Goal: Information Seeking & Learning: Learn about a topic

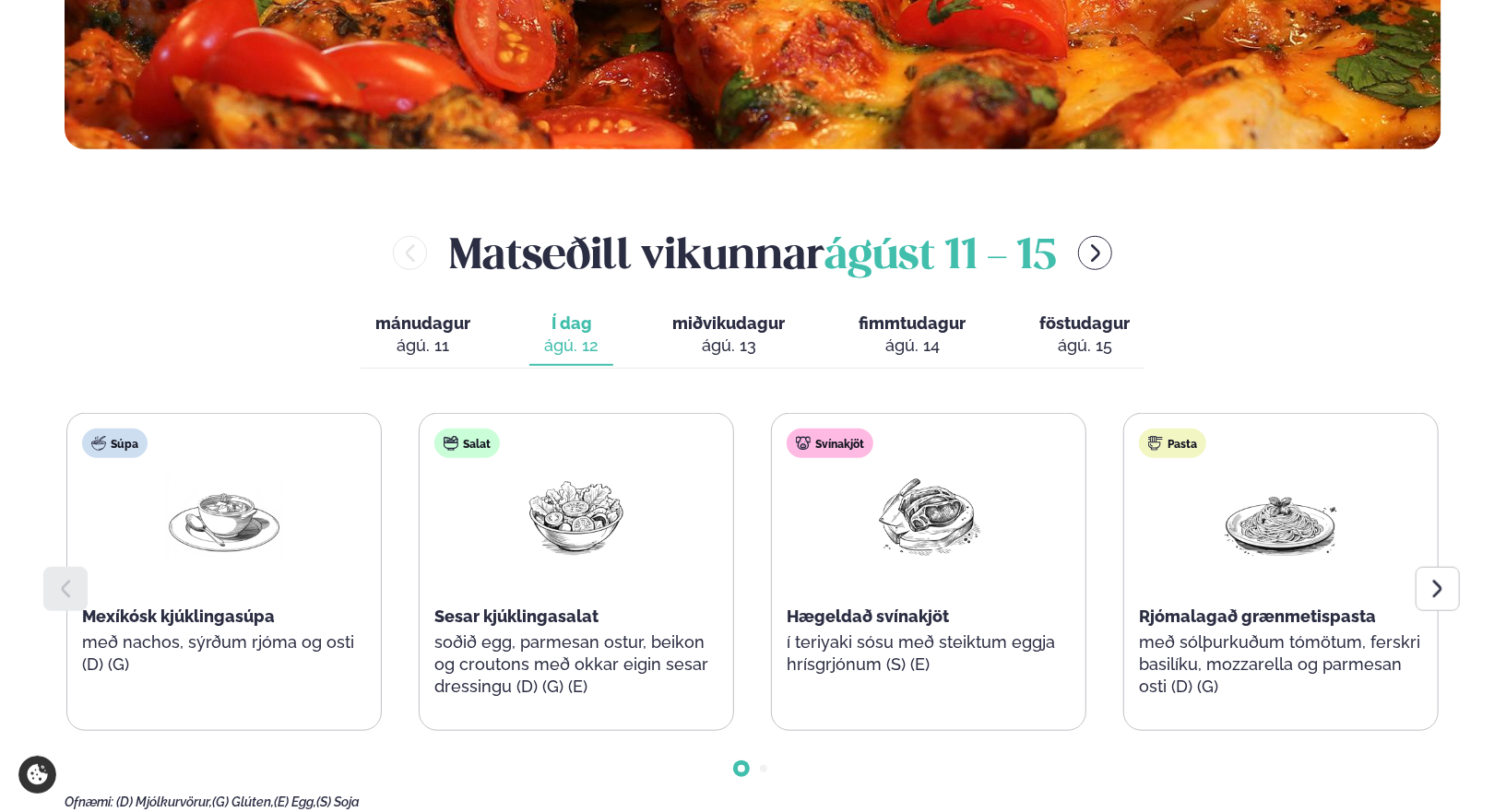
scroll to position [737, 0]
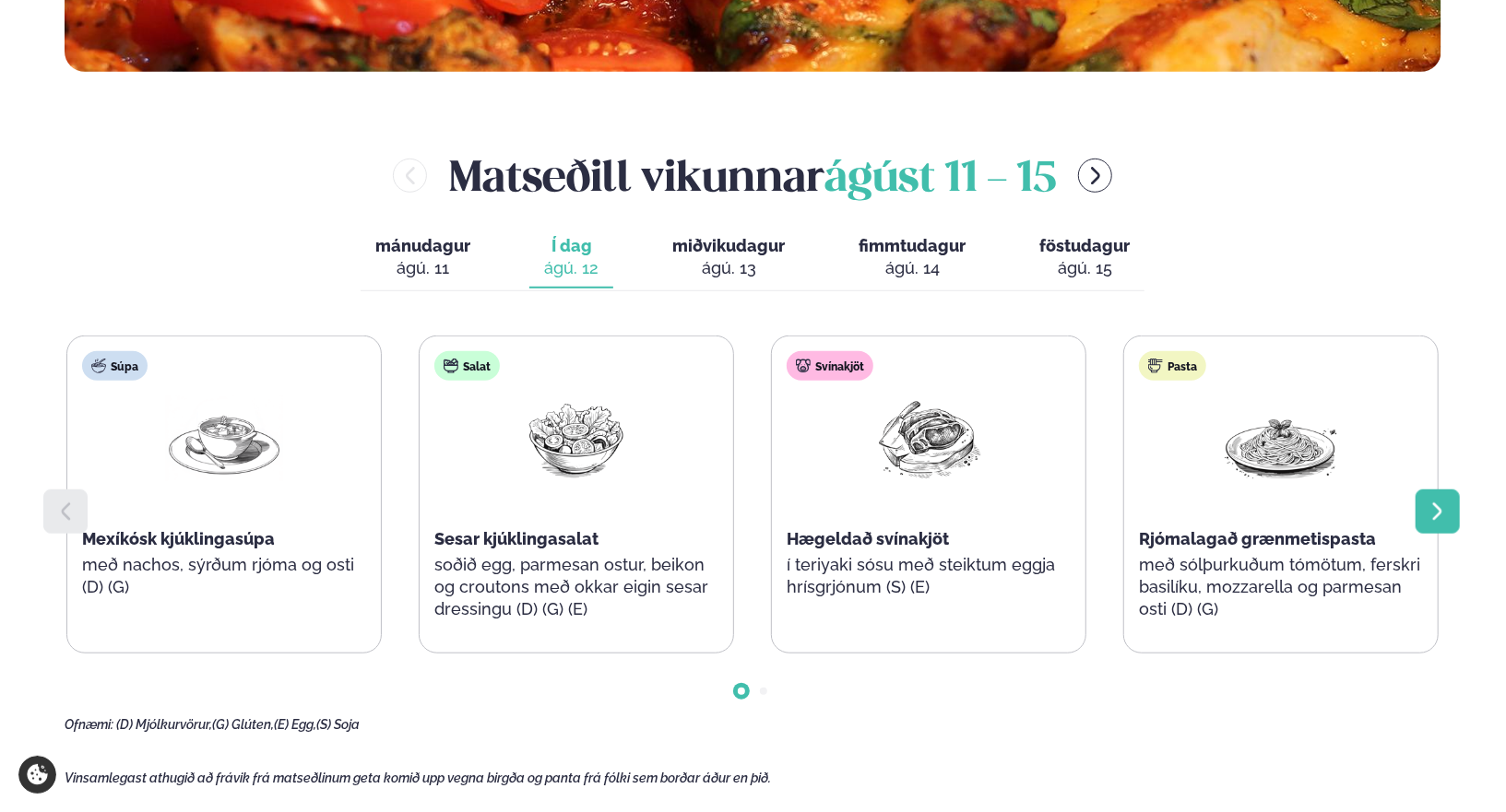
click at [1445, 513] on icon at bounding box center [1437, 512] width 22 height 22
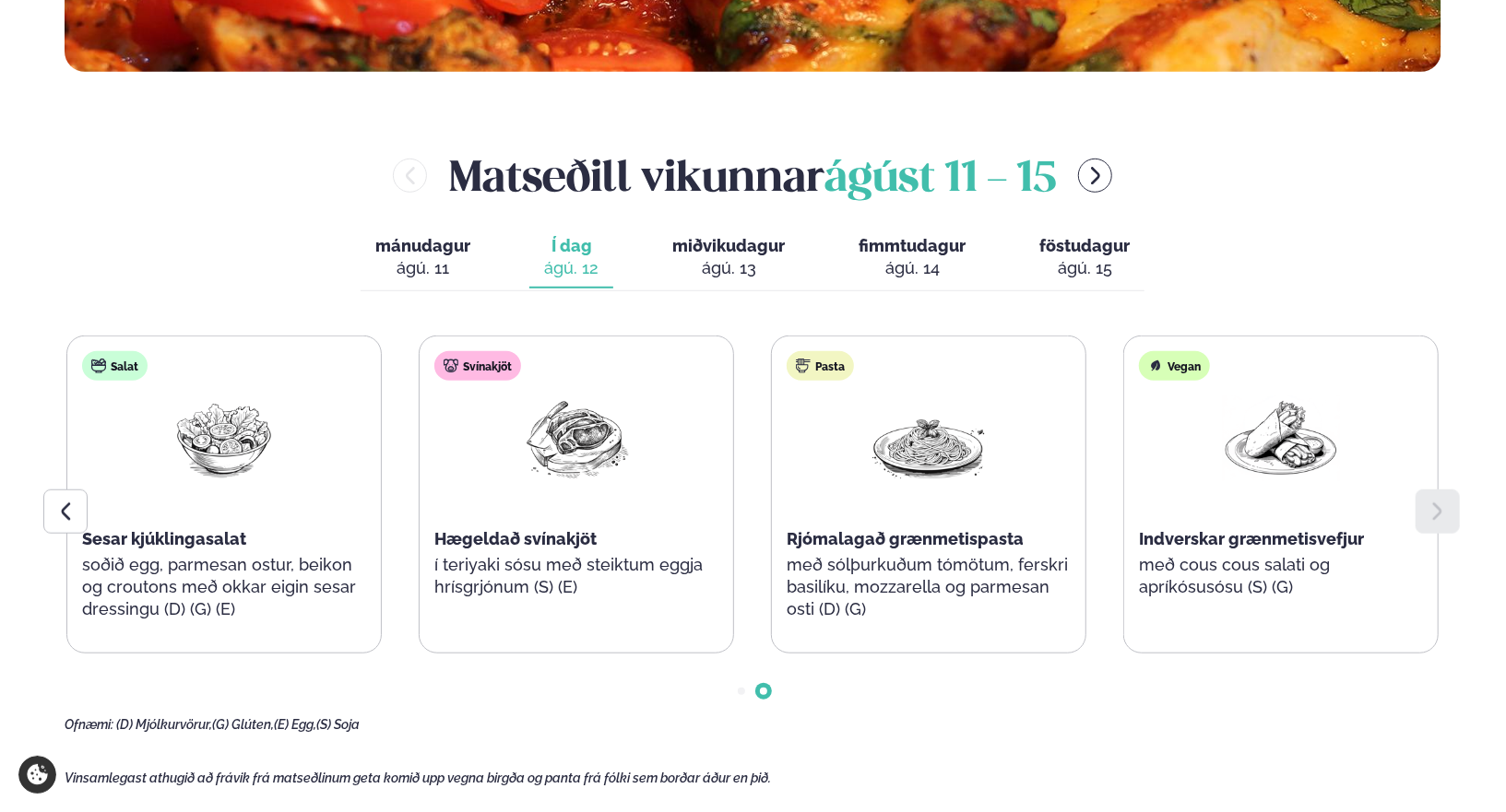
click at [701, 262] on div "ágú. 13" at bounding box center [729, 268] width 113 height 22
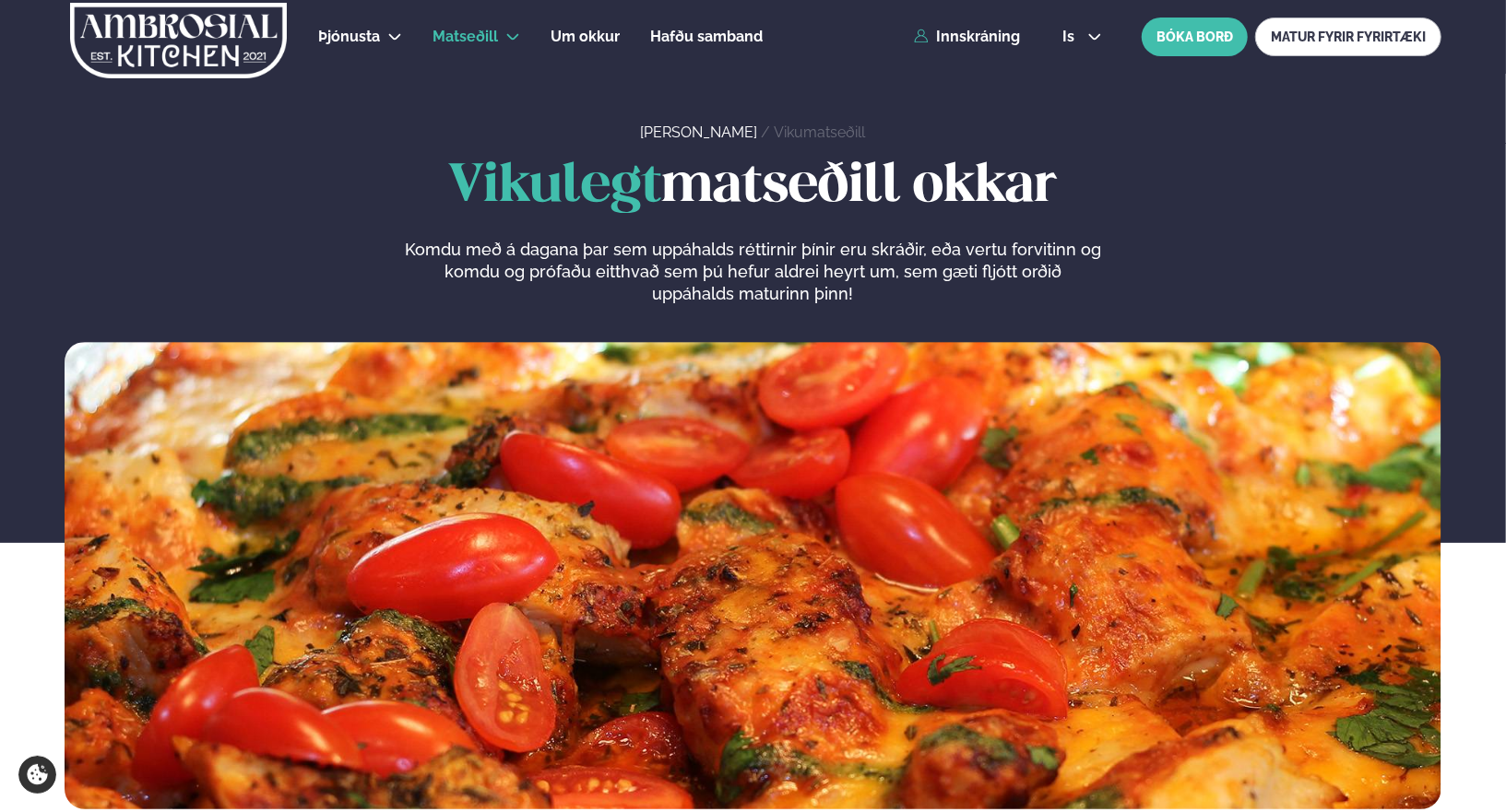
scroll to position [0, 0]
click at [1058, 34] on button "is" at bounding box center [1082, 37] width 69 height 15
click at [1072, 71] on link "en" at bounding box center [1082, 70] width 69 height 37
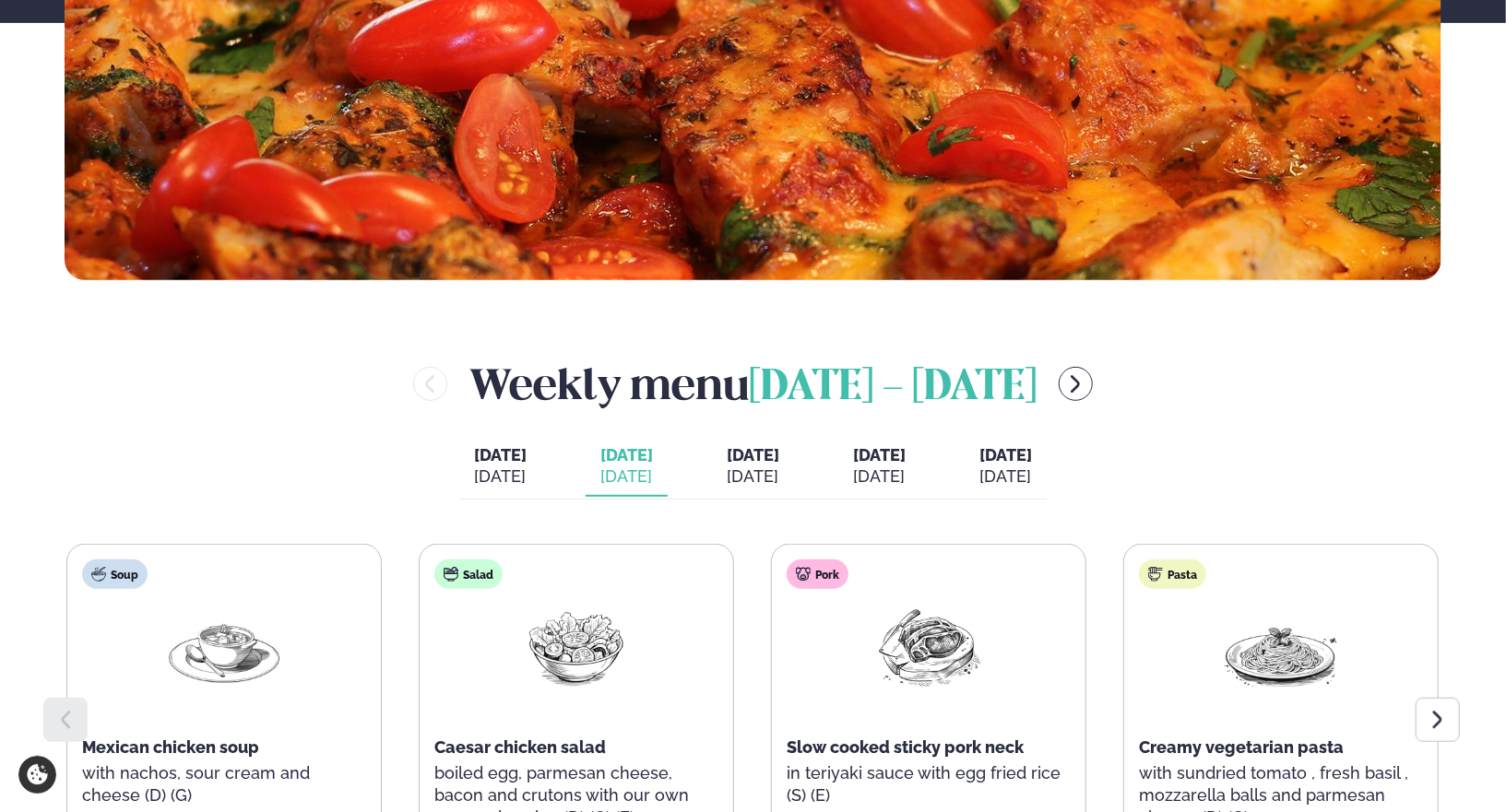
scroll to position [645, 0]
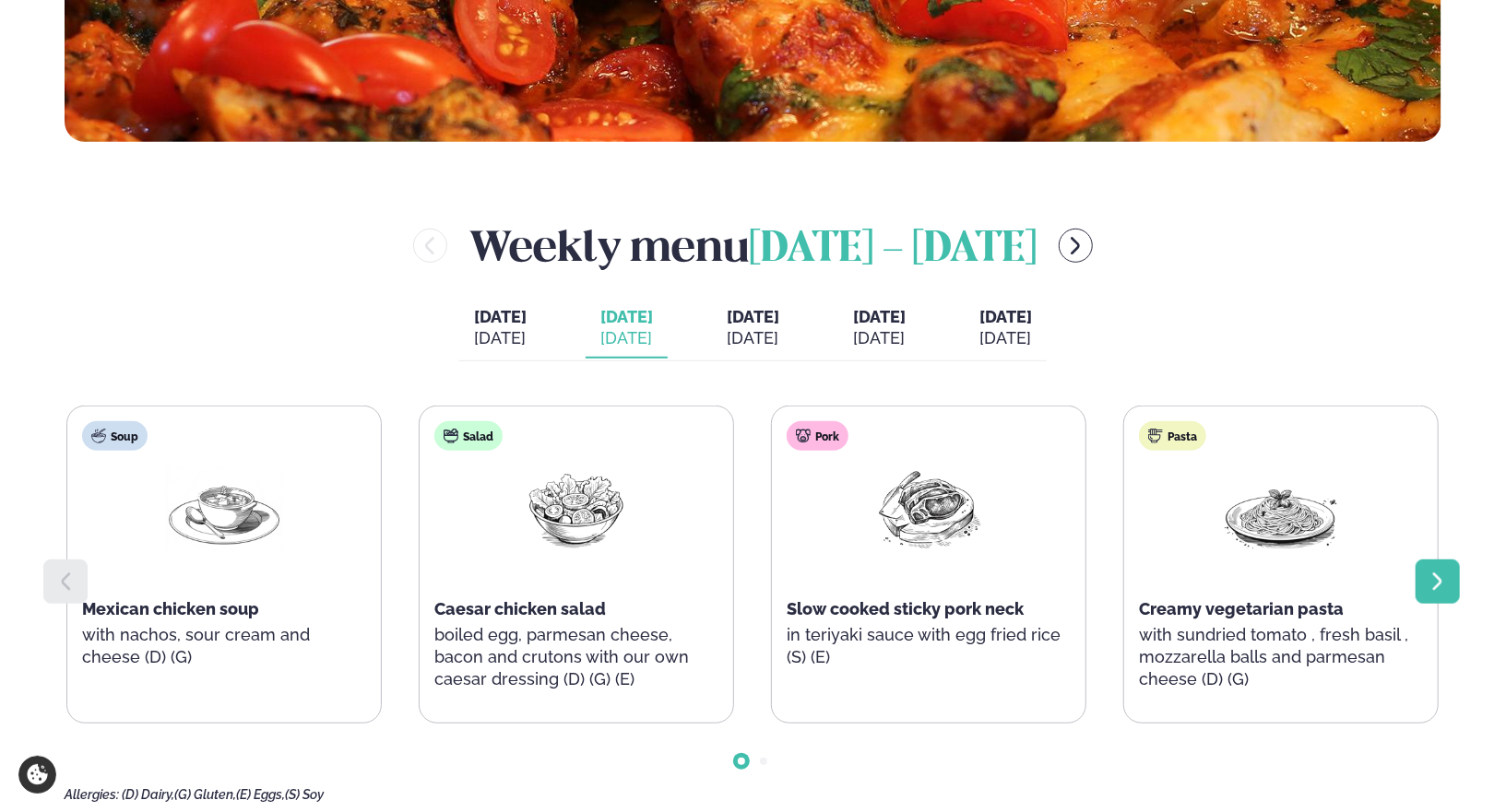
click at [1448, 582] on div at bounding box center [1437, 582] width 44 height 44
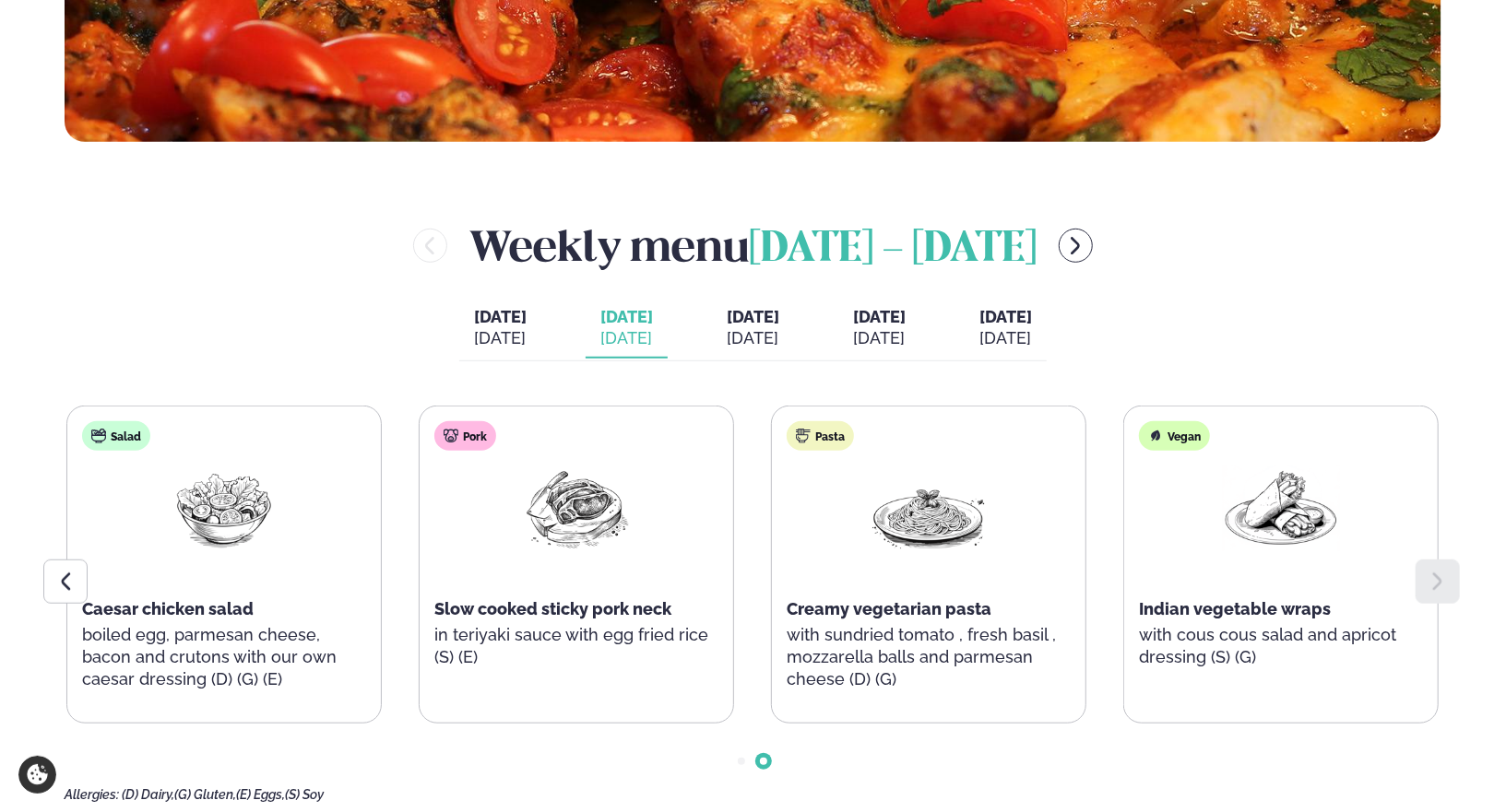
click at [779, 331] on div "[DATE]" at bounding box center [753, 338] width 53 height 22
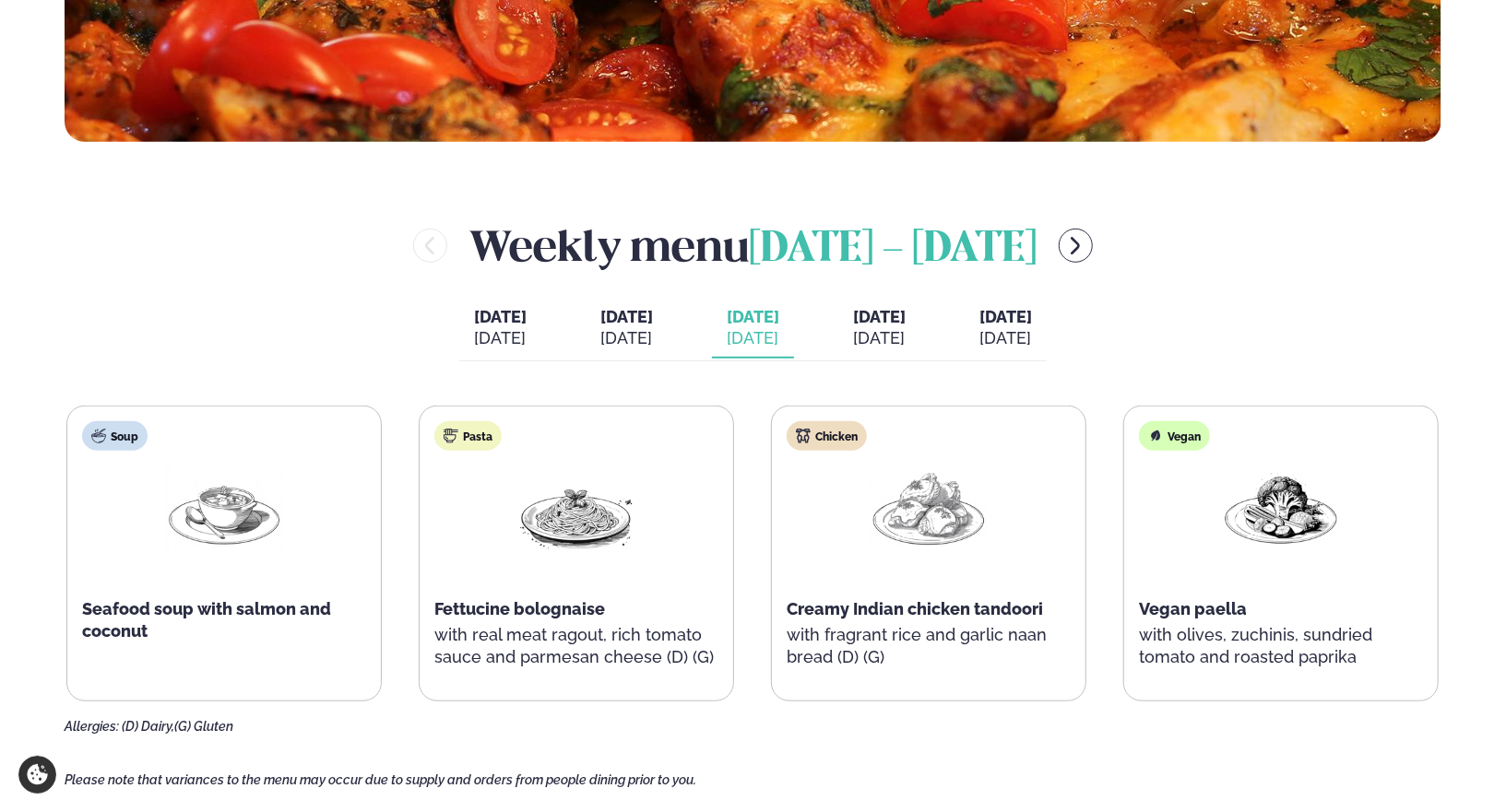
click at [899, 331] on div "[DATE]" at bounding box center [879, 338] width 53 height 22
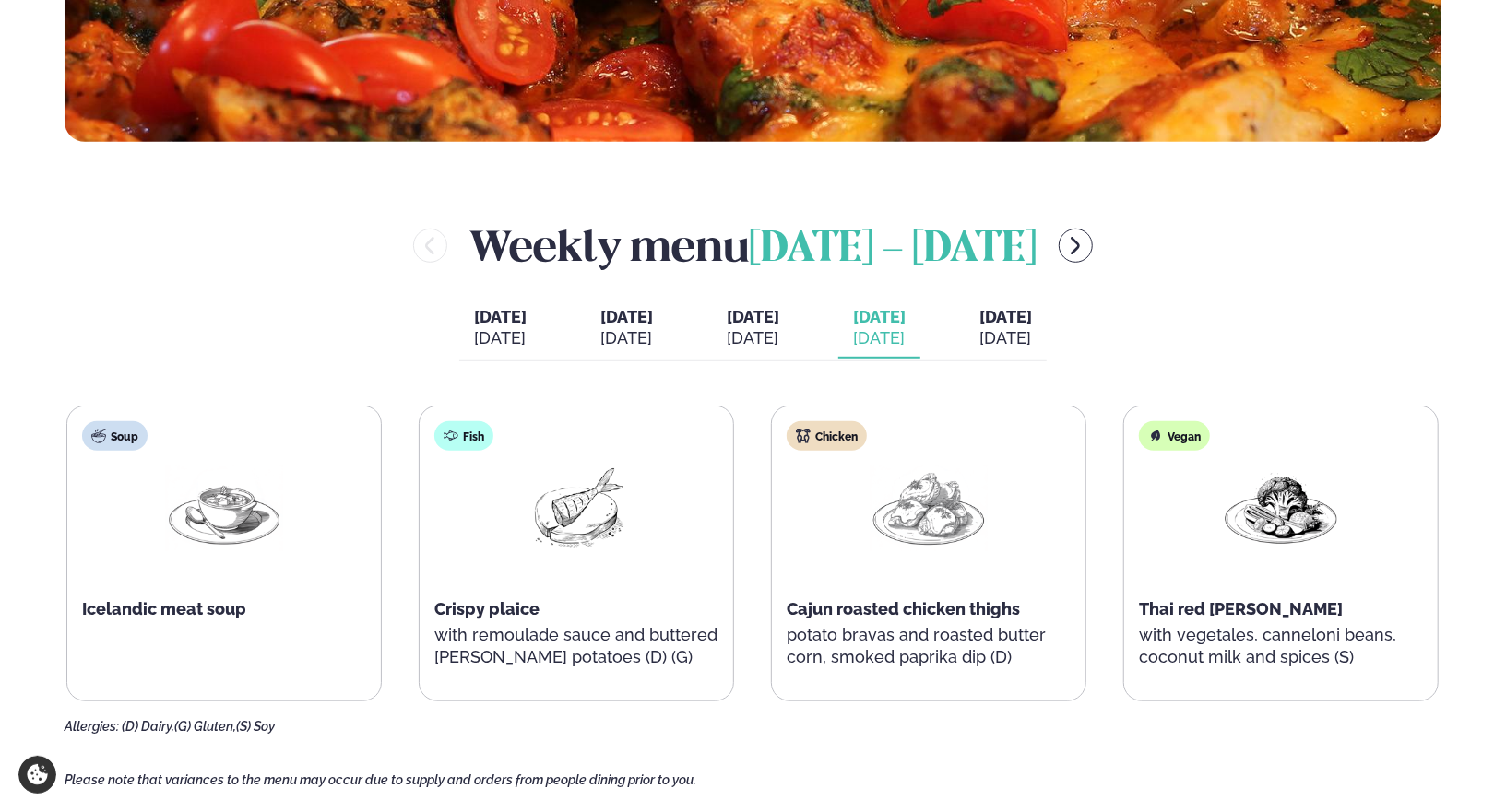
click at [770, 331] on div "[DATE]" at bounding box center [753, 338] width 53 height 22
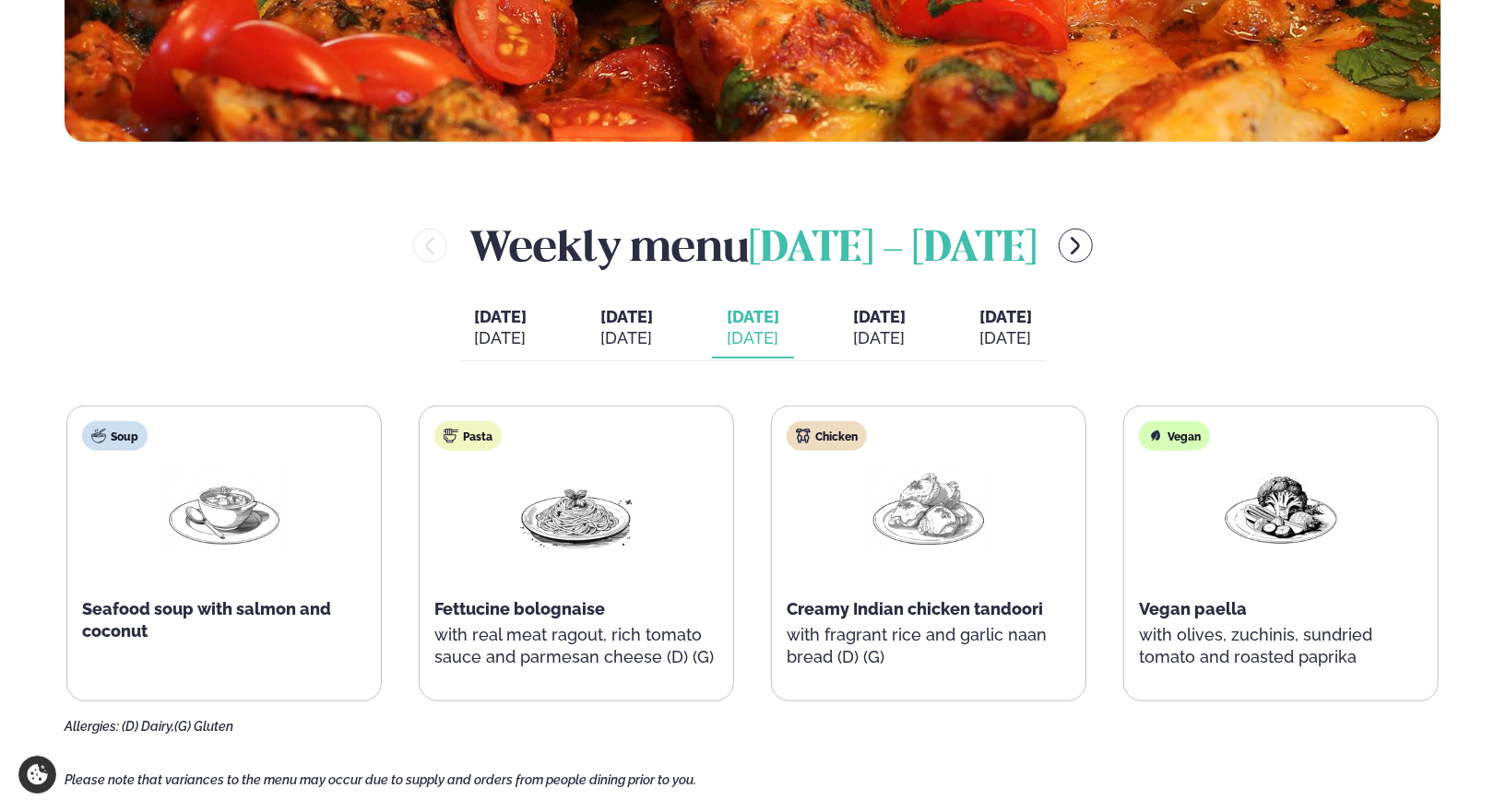
click at [905, 335] on div "[DATE]" at bounding box center [879, 338] width 53 height 22
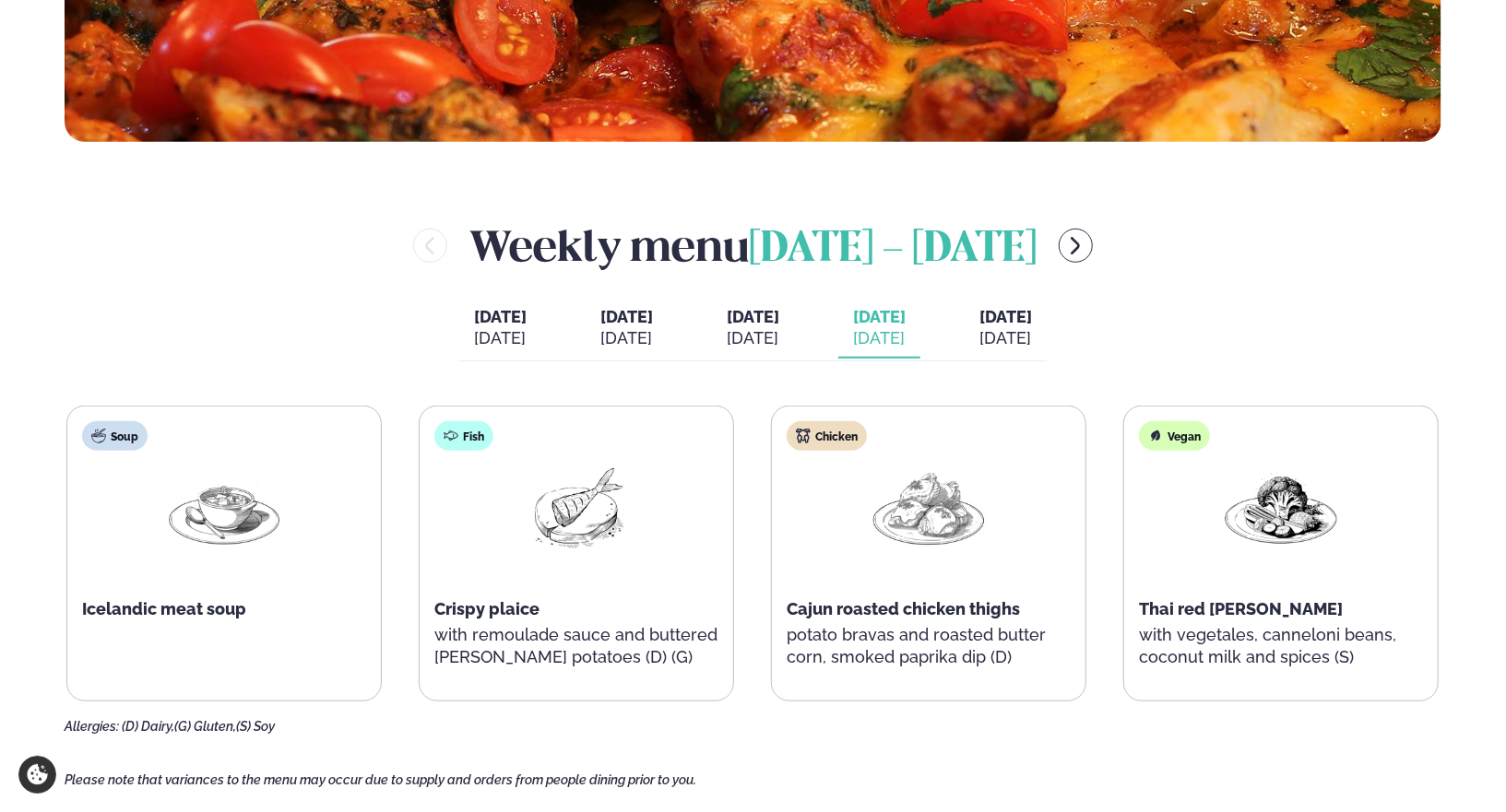
click at [1047, 329] on button "[DATE] [DATE]" at bounding box center [1005, 328] width 82 height 61
